Goal: Transaction & Acquisition: Purchase product/service

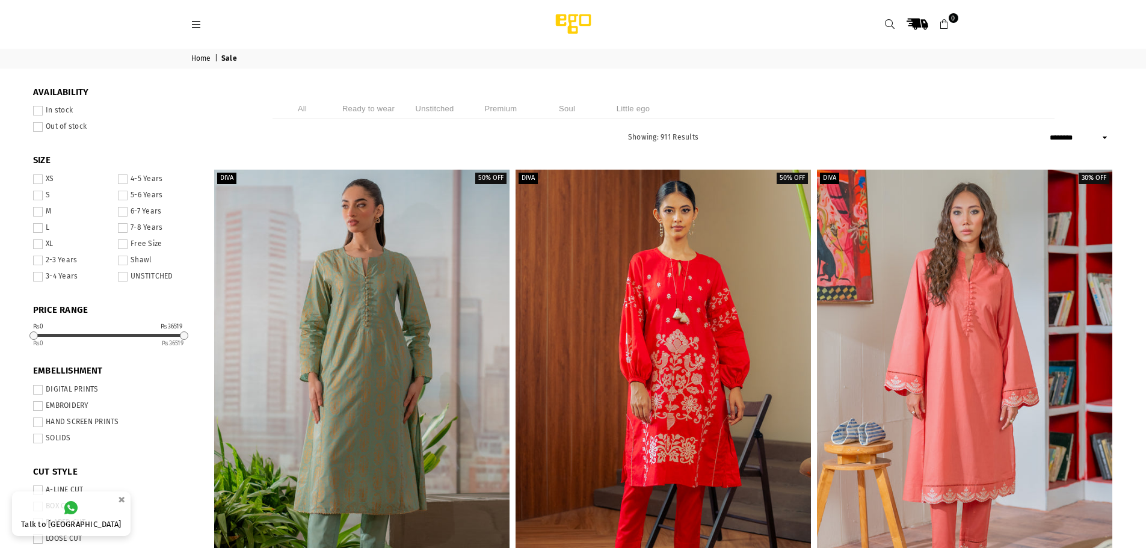
select select "******"
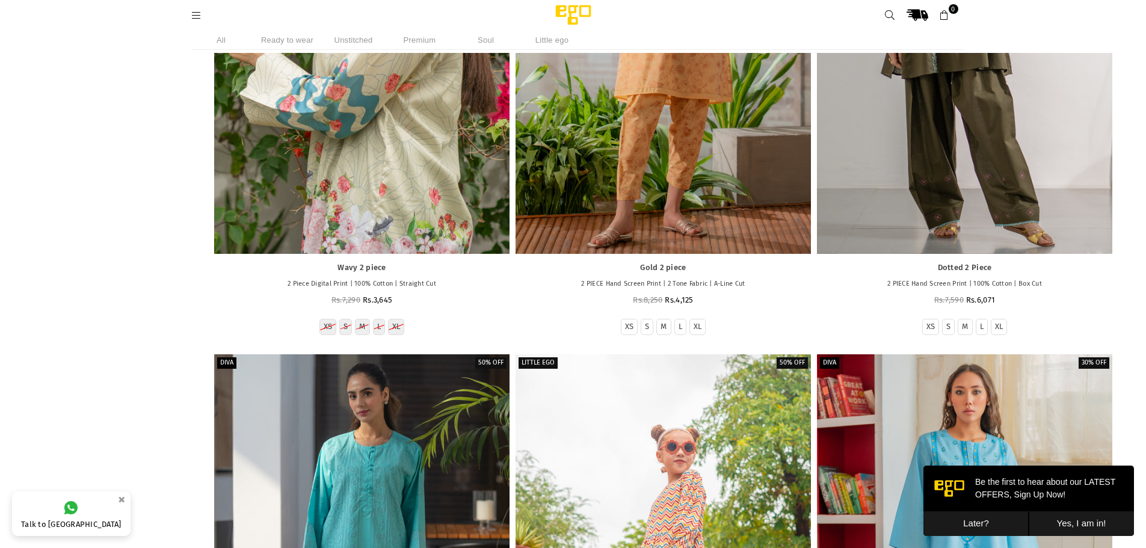
scroll to position [632, 0]
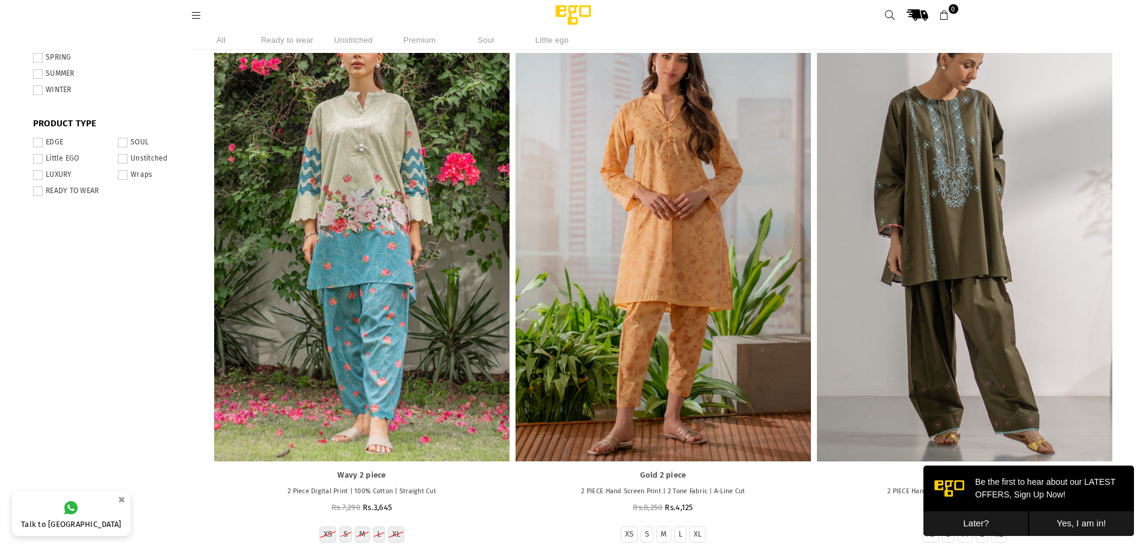
click at [40, 87] on span at bounding box center [38, 90] width 10 height 10
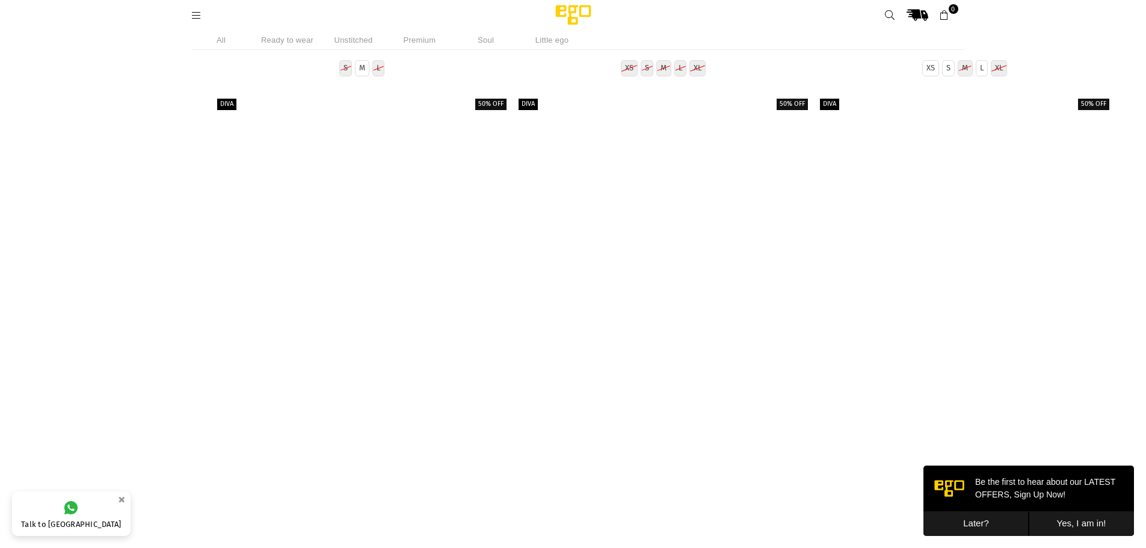
scroll to position [21370, 0]
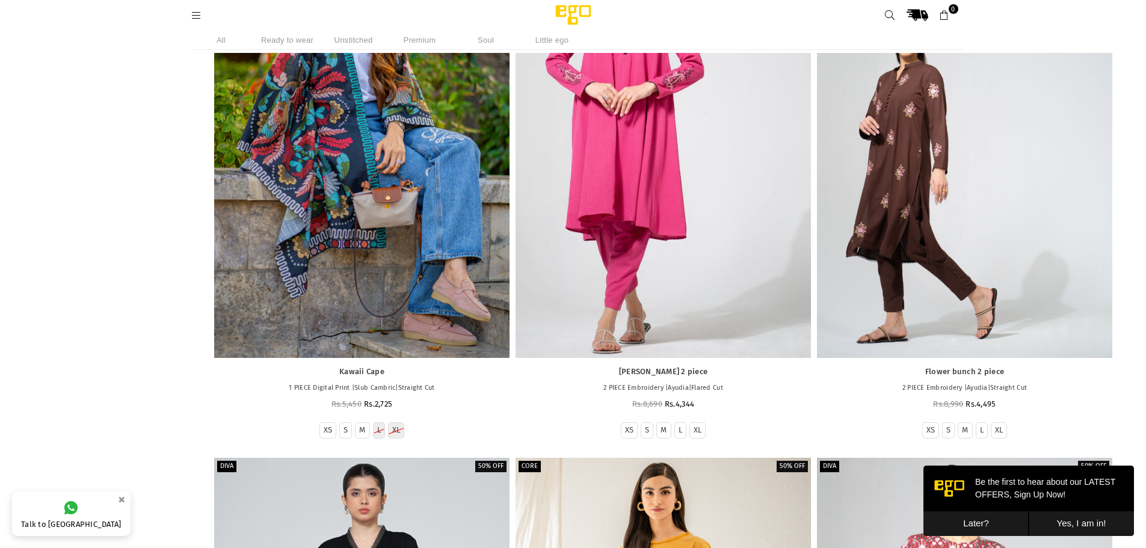
click at [998, 323] on div at bounding box center [964, 136] width 295 height 443
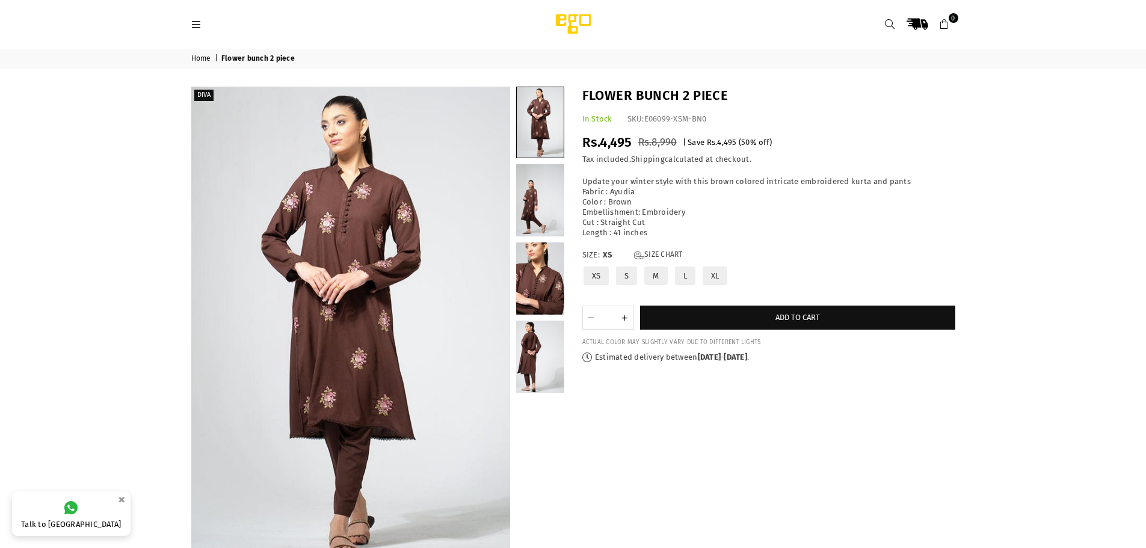
click at [664, 255] on link "Size Chart" at bounding box center [658, 255] width 49 height 10
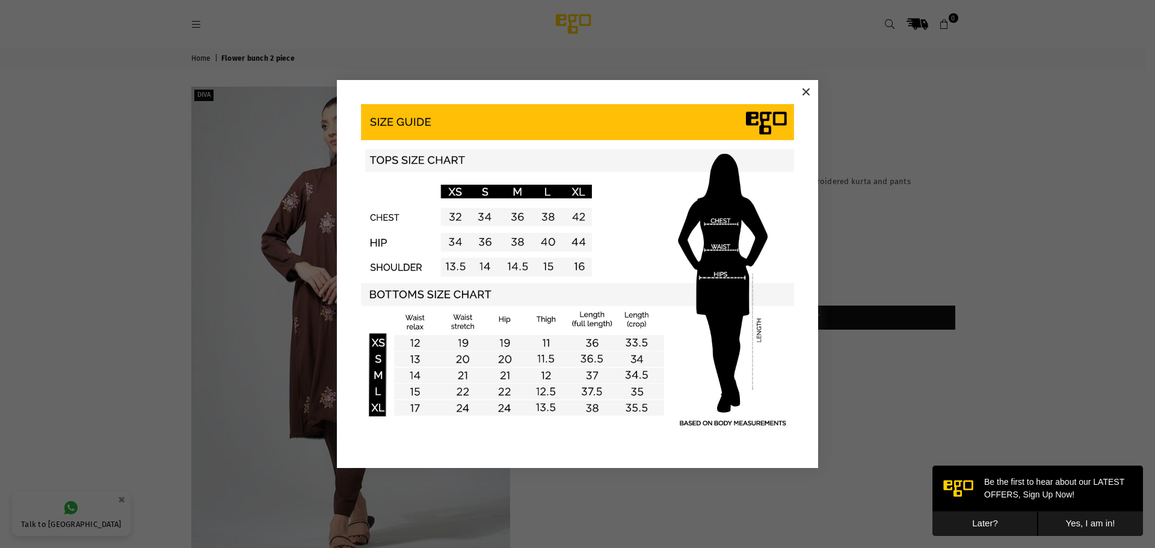
click at [686, 184] on img at bounding box center [577, 266] width 433 height 325
click at [804, 93] on button "×" at bounding box center [806, 92] width 18 height 18
